Goal: Navigation & Orientation: Find specific page/section

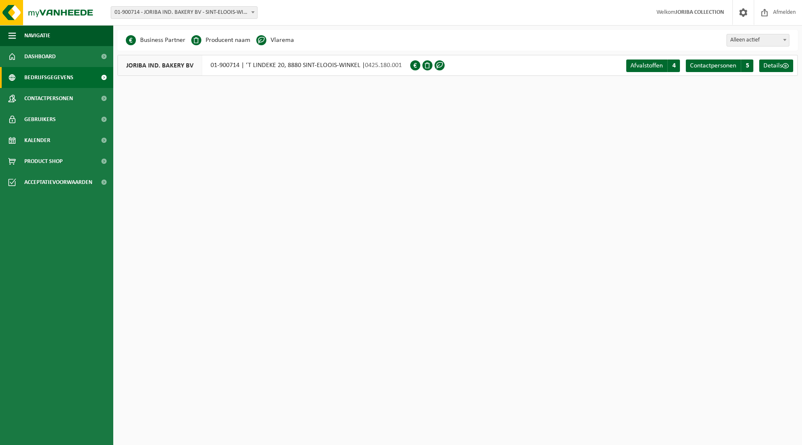
click at [254, 12] on b at bounding box center [252, 12] width 3 height 2
click at [12, 42] on span "button" at bounding box center [12, 35] width 8 height 21
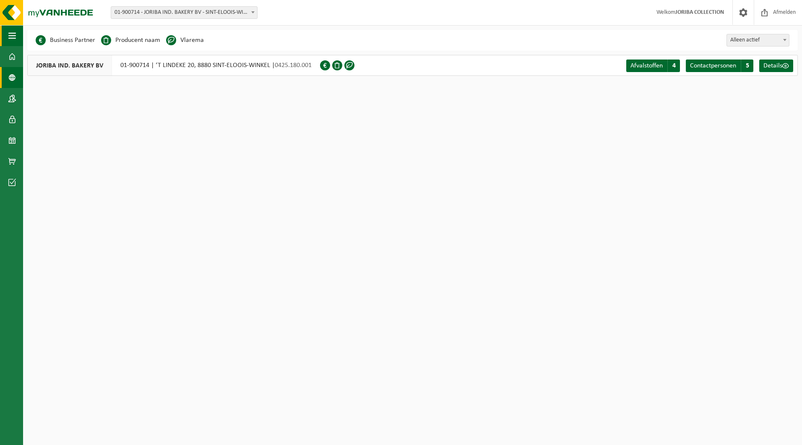
click at [11, 37] on span "button" at bounding box center [12, 35] width 8 height 21
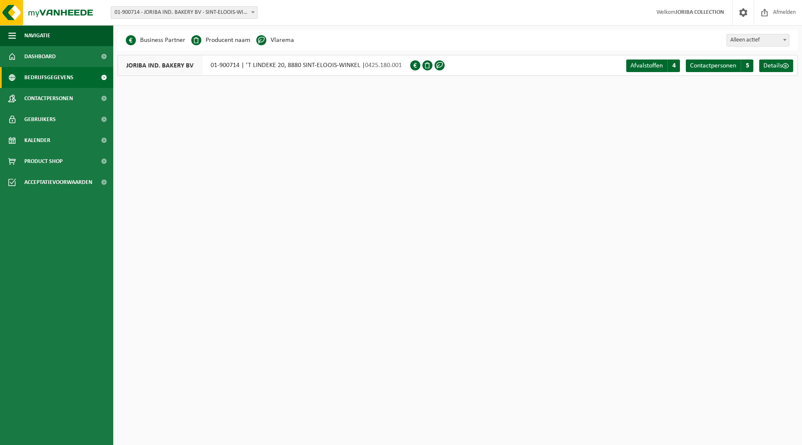
click at [148, 66] on span "JORIBA IND. BAKERY BV" at bounding box center [160, 65] width 84 height 20
click at [298, 70] on div "JORIBA IND. BAKERY BV 01-900714 | ‘T LINDEKE 20, 8880 SINT-ELOOIS-WINKEL | 0425…" at bounding box center [263, 65] width 293 height 21
drag, startPoint x: 310, startPoint y: 65, endPoint x: 419, endPoint y: 69, distance: 109.1
click at [311, 65] on div "JORIBA IND. BAKERY BV 01-900714 | ‘T LINDEKE 20, 8880 SINT-ELOOIS-WINKEL | 0425…" at bounding box center [263, 65] width 293 height 21
click at [418, 65] on span at bounding box center [415, 65] width 10 height 10
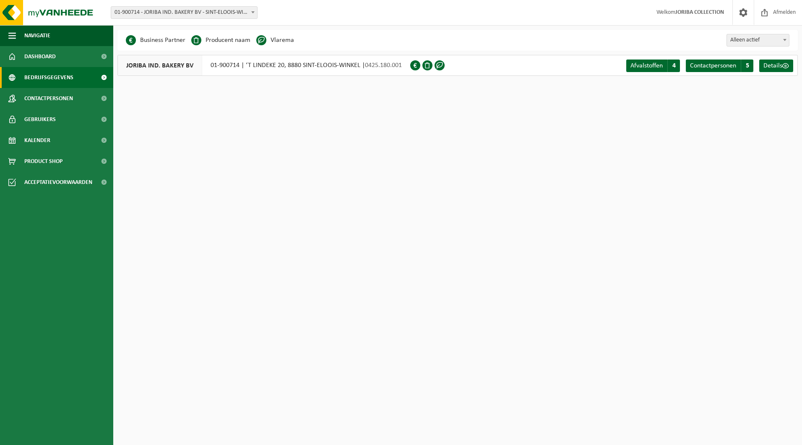
click at [424, 64] on span at bounding box center [427, 65] width 10 height 10
click at [775, 42] on span "Alleen actief" at bounding box center [758, 40] width 62 height 12
select select "true"
click at [766, 64] on span "Details" at bounding box center [772, 65] width 19 height 7
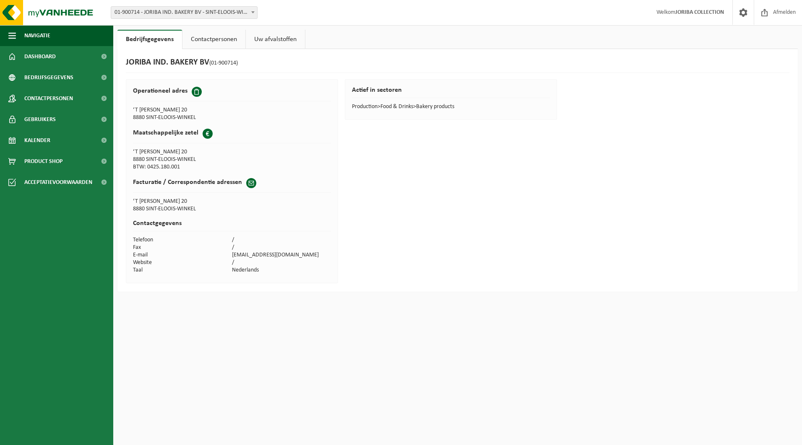
click at [215, 39] on link "Contactpersonen" at bounding box center [213, 39] width 63 height 19
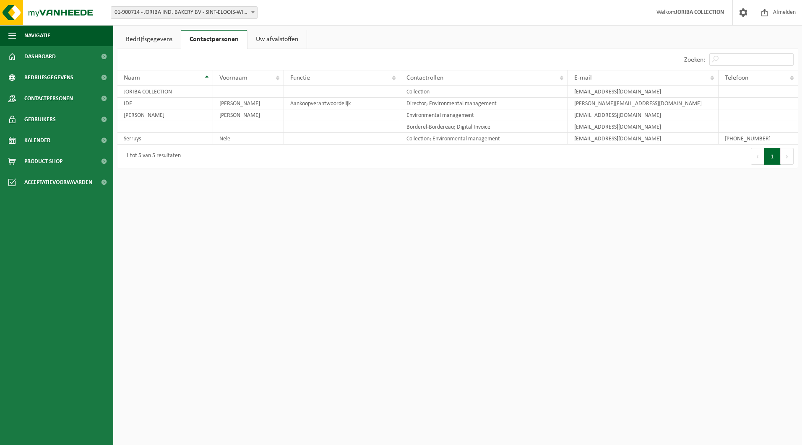
click at [289, 43] on link "Uw afvalstoffen" at bounding box center [276, 39] width 59 height 19
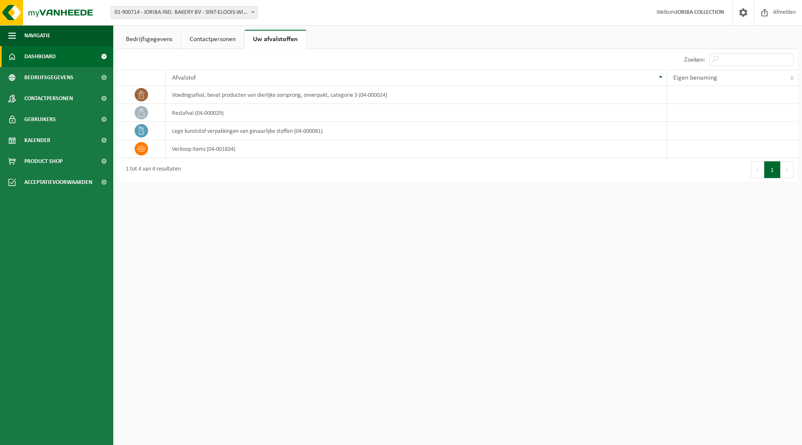
click at [104, 57] on span at bounding box center [103, 56] width 19 height 21
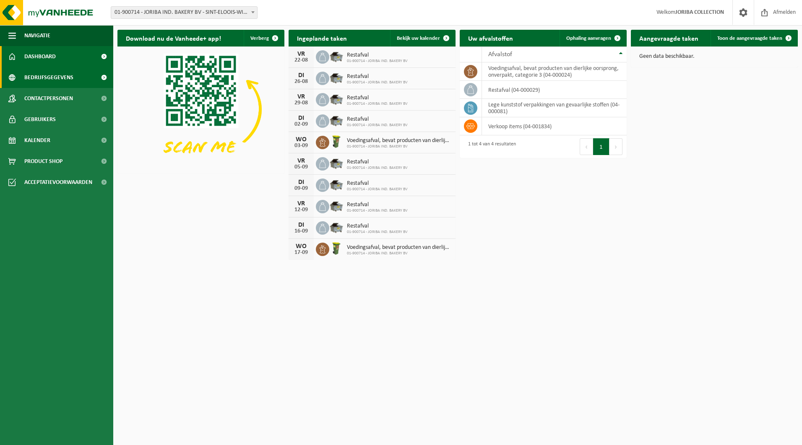
click at [104, 77] on span at bounding box center [103, 77] width 19 height 21
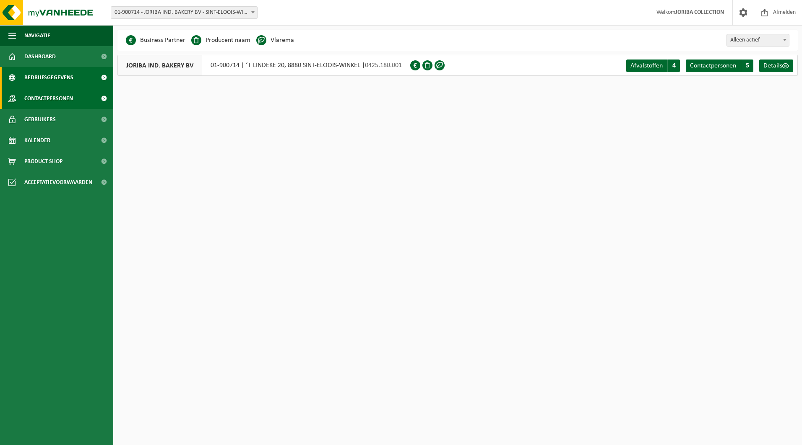
click at [104, 97] on span at bounding box center [103, 98] width 19 height 21
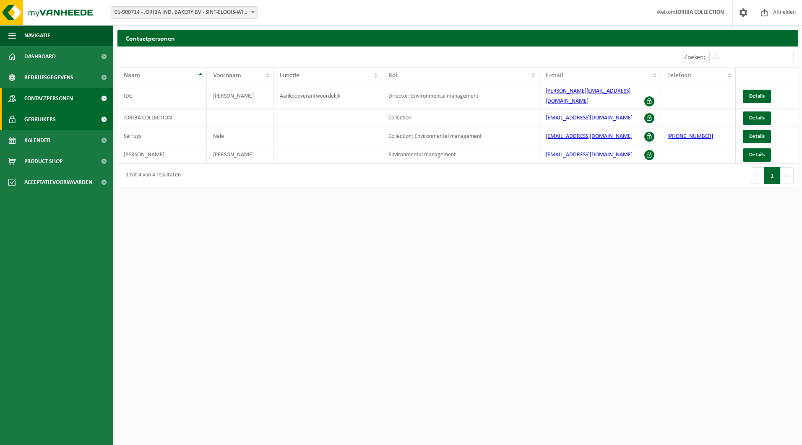
click at [106, 123] on span at bounding box center [103, 119] width 19 height 21
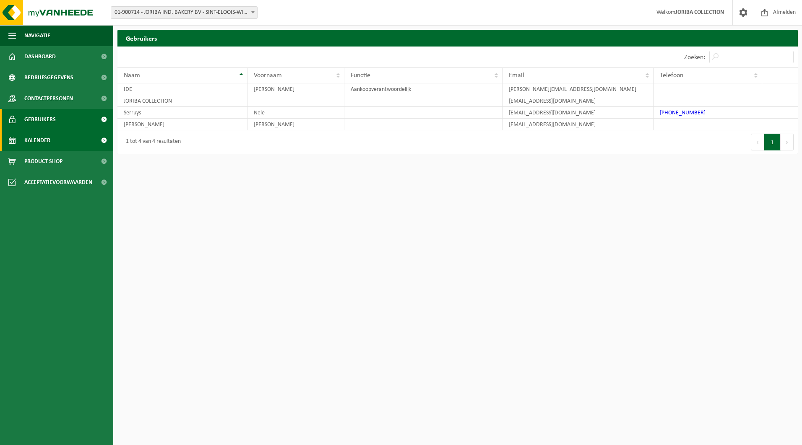
click at [104, 136] on span at bounding box center [103, 140] width 19 height 21
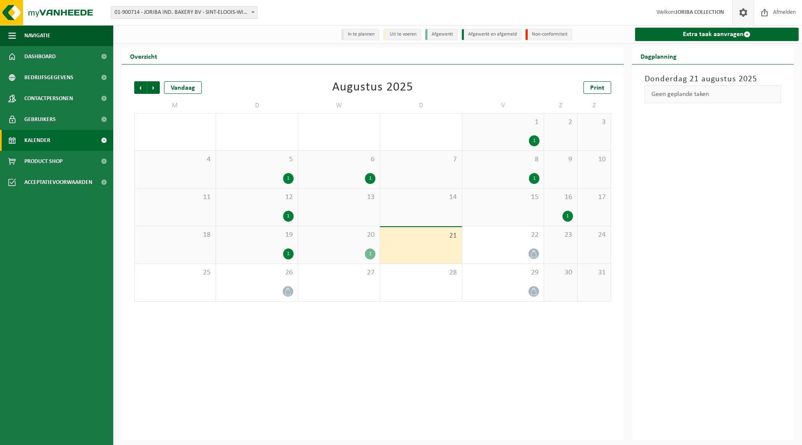
click at [744, 14] on span at bounding box center [743, 12] width 13 height 25
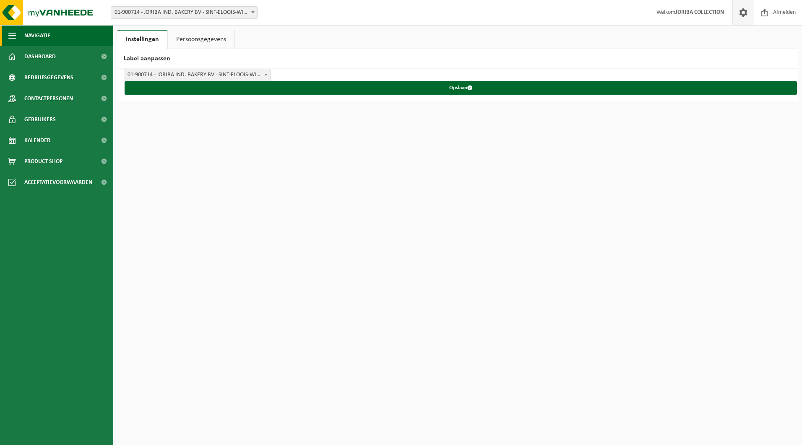
click at [53, 39] on button "Navigatie" at bounding box center [56, 35] width 113 height 21
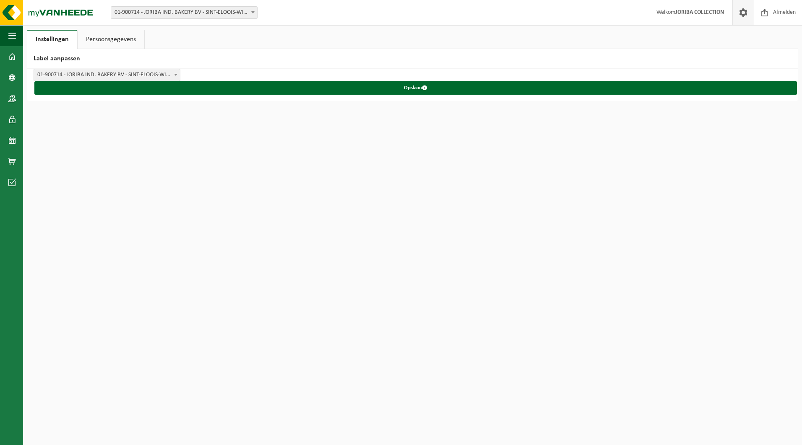
click at [203, 6] on div "Vestiging: 01-900714 - JORIBA IND. BAKERY BV - SINT-ELOOIS-WINKEL 01-900714 - J…" at bounding box center [401, 13] width 802 height 26
click at [199, 10] on span "01-900714 - JORIBA IND. BAKERY BV - SINT-ELOOIS-WINKEL" at bounding box center [184, 13] width 146 height 12
click at [150, 30] on input "search" at bounding box center [184, 26] width 143 height 10
type input "rapportage"
click at [7, 53] on link "Dashboard" at bounding box center [11, 56] width 23 height 21
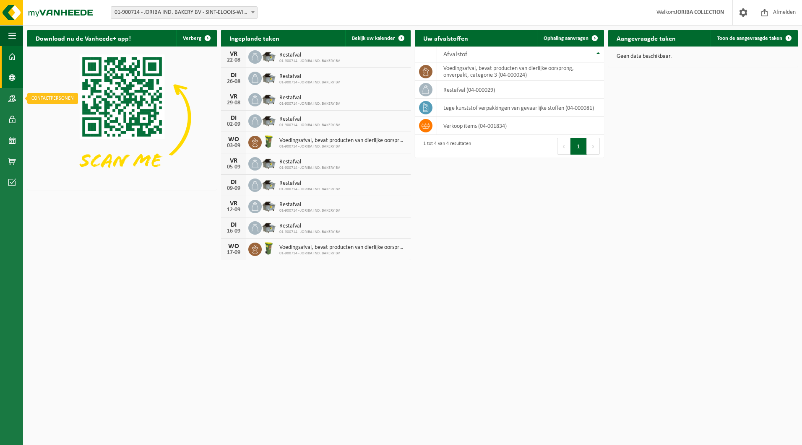
click at [19, 77] on link "Bedrijfsgegevens" at bounding box center [11, 77] width 23 height 21
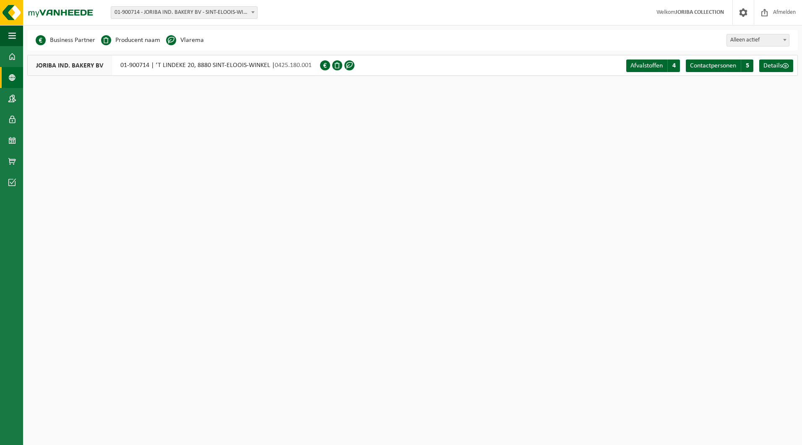
click at [138, 64] on div "JORIBA IND. BAKERY BV 01-900714 | ‘T LINDEKE 20, 8880 SINT-ELOOIS-WINKEL | 0425…" at bounding box center [173, 65] width 293 height 21
click at [132, 120] on html "Vestiging: 01-900714 - JORIBA IND. BAKERY BV - SINT-ELOOIS-WINKEL 01-900714 - J…" at bounding box center [401, 222] width 802 height 445
click at [201, 271] on html "Vestiging: 01-900714 - JORIBA IND. BAKERY BV - SINT-ELOOIS-WINKEL 01-900714 - J…" at bounding box center [401, 222] width 802 height 445
click at [321, 375] on html "Vestiging: 01-900714 - JORIBA IND. BAKERY BV - SINT-ELOOIS-WINKEL 01-900714 - J…" at bounding box center [401, 222] width 802 height 445
click at [233, 129] on html "Vestiging: 01-900714 - JORIBA IND. BAKERY BV - SINT-ELOOIS-WINKEL 01-900714 - J…" at bounding box center [401, 222] width 802 height 445
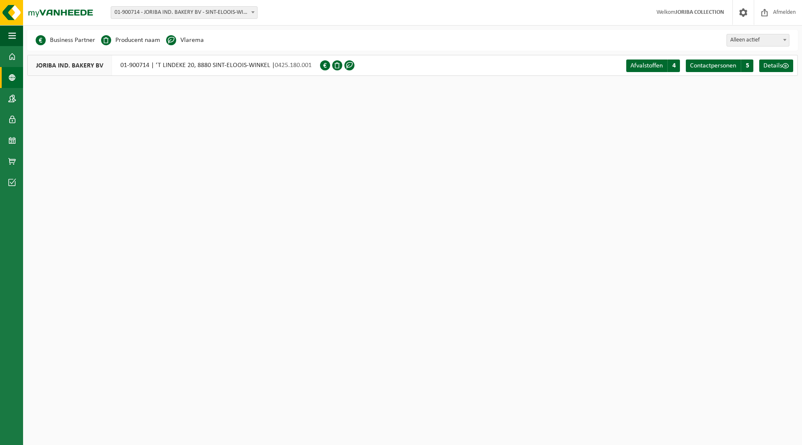
click at [115, 62] on div "JORIBA IND. BAKERY BV 01-900714 | ‘T LINDEKE 20, 8880 SINT-ELOOIS-WINKEL | 0425…" at bounding box center [173, 65] width 293 height 21
click at [20, 52] on link "Dashboard" at bounding box center [11, 56] width 23 height 21
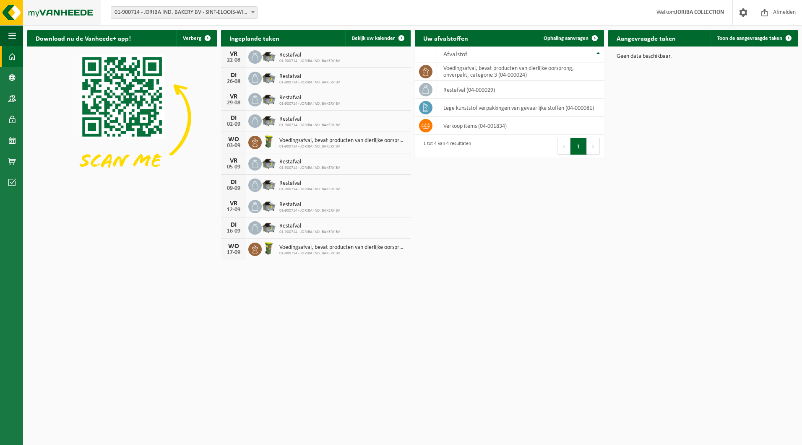
click at [8, 8] on img at bounding box center [50, 12] width 101 height 25
click at [174, 10] on span "01-900714 - JORIBA IND. BAKERY BV - SINT-ELOOIS-WINKEL" at bounding box center [184, 13] width 146 height 12
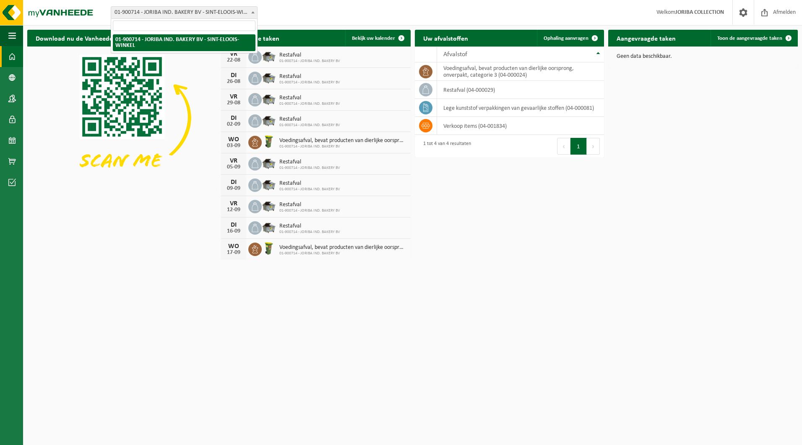
click at [174, 10] on span "01-900714 - JORIBA IND. BAKERY BV - SINT-ELOOIS-WINKEL" at bounding box center [184, 13] width 146 height 12
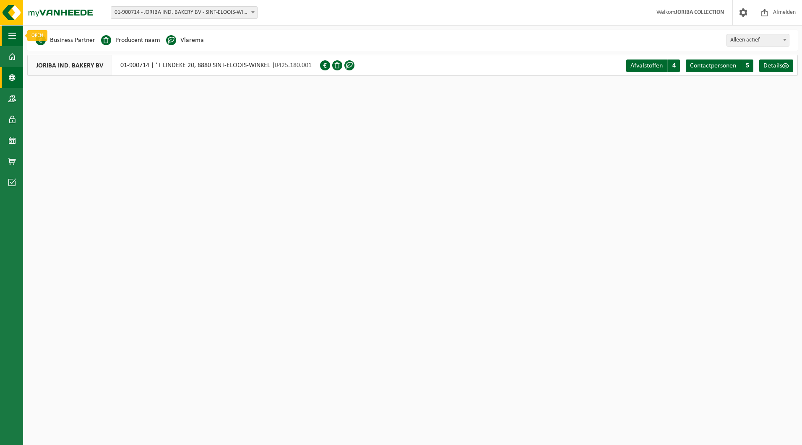
click at [7, 34] on button "Navigatie" at bounding box center [11, 35] width 23 height 21
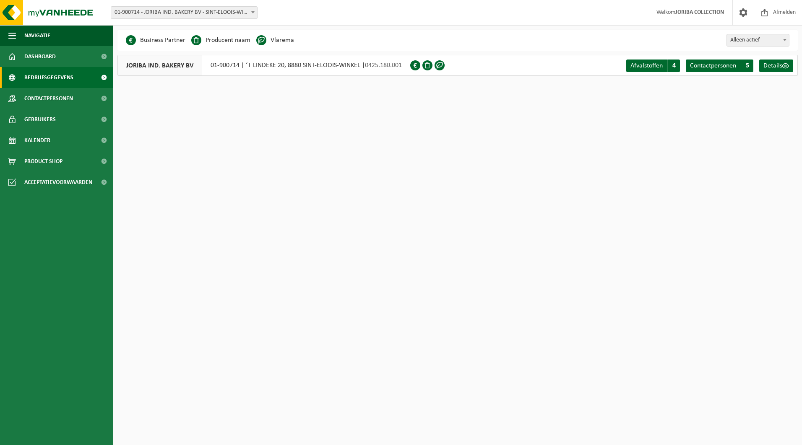
click at [18, 219] on ul "Navigatie Afmelden Dashboard Bedrijfsgegevens Contactpersonen Gebruikers Kalend…" at bounding box center [56, 235] width 113 height 420
